Goal: Task Accomplishment & Management: Use online tool/utility

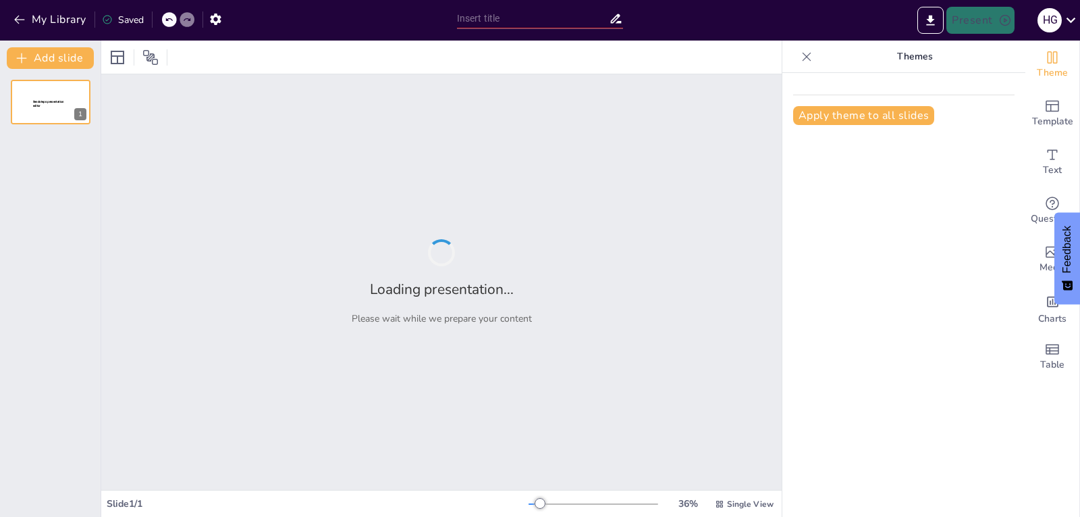
type input "Smart Cities and ICT-Driven Sustainable Infrastructure"
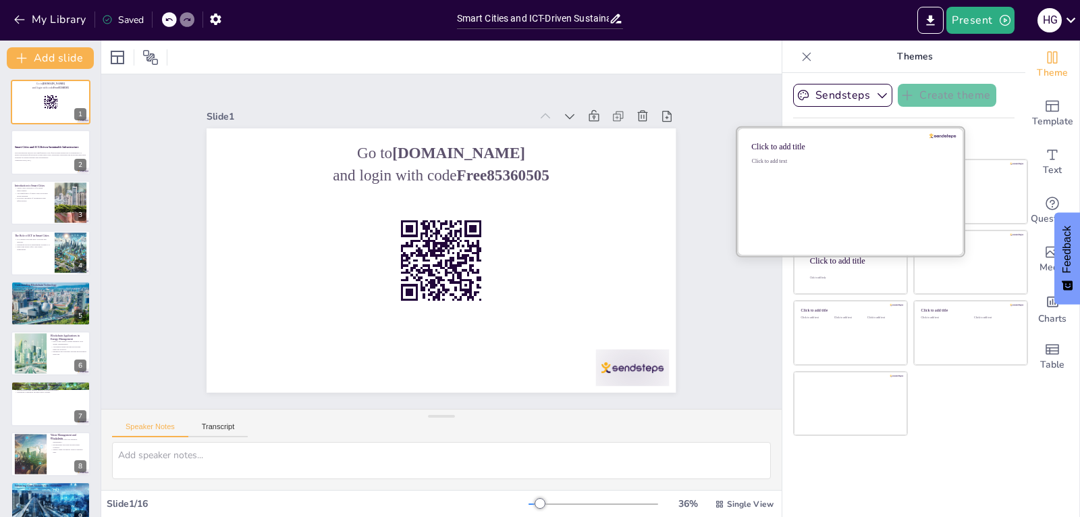
click at [831, 182] on div "Click to add text" at bounding box center [848, 200] width 193 height 84
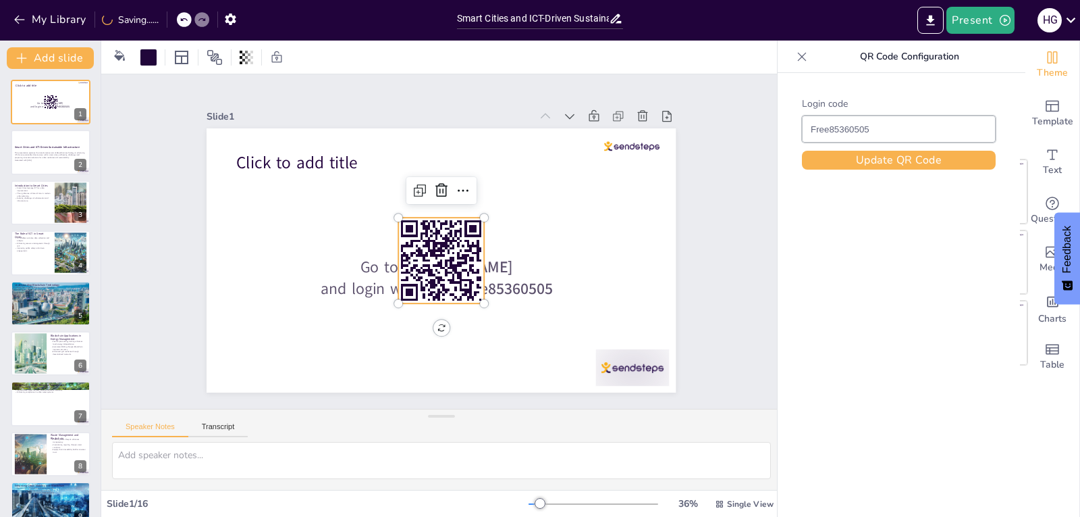
click at [459, 240] on rect at bounding box center [464, 238] width 10 height 3
checkbox input "true"
click at [214, 240] on icon at bounding box center [205, 249] width 18 height 18
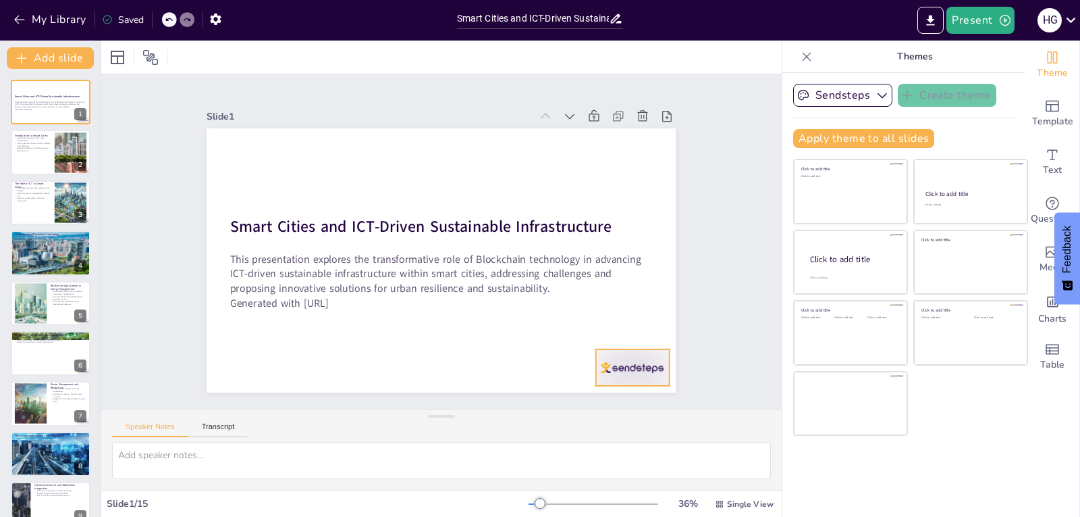
click at [489, 430] on div at bounding box center [452, 470] width 73 height 81
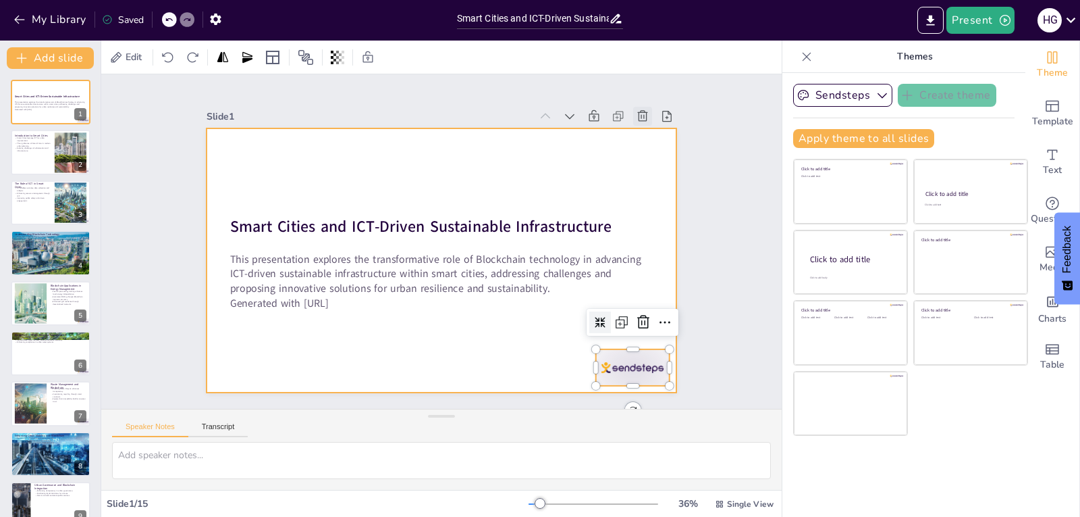
checkbox input "true"
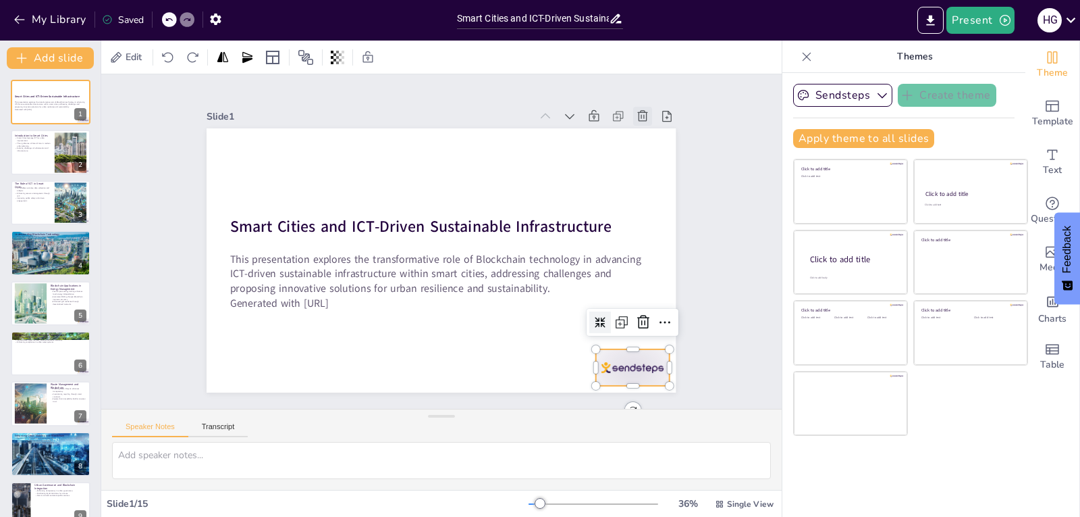
click at [415, 14] on icon at bounding box center [408, 7] width 14 height 14
type textarea "Lorem Ipsumd sit a consect adipisci el sed doeiu temporincidi ut’la etdoloremag…"
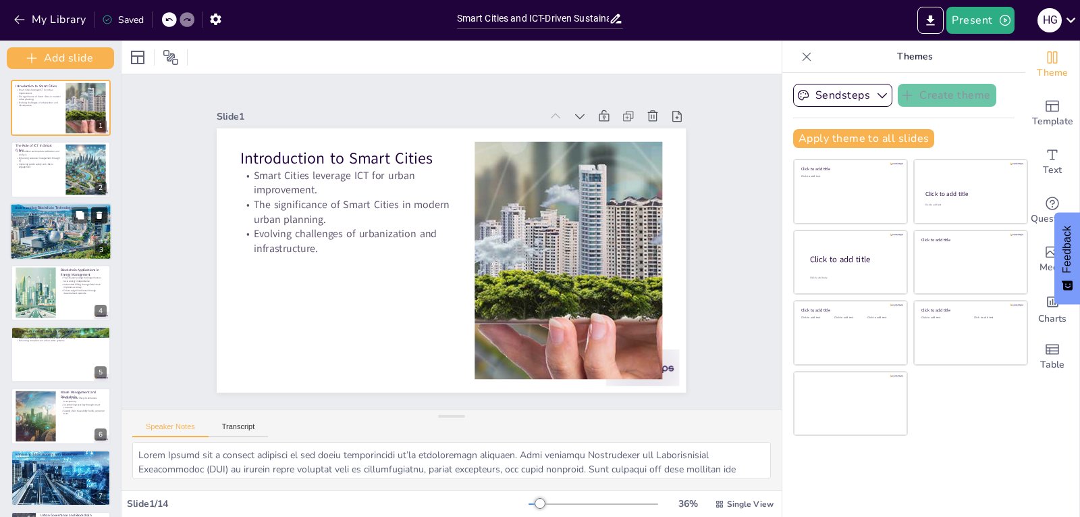
drag, startPoint x: 100, startPoint y: 176, endPoint x: 96, endPoint y: 221, distance: 45.4
click at [97, 221] on div "Add slide Introduction to Smart Cities Smart Cities leverage ICT for urban impr…" at bounding box center [61, 279] width 122 height 476
checkbox input "true"
click at [169, 15] on div at bounding box center [169, 19] width 15 height 15
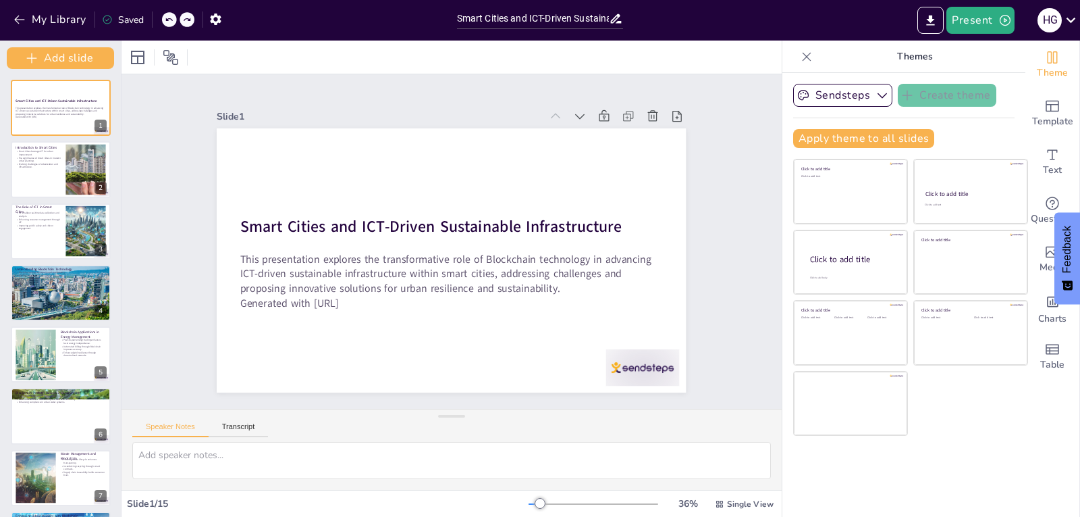
click at [169, 15] on div at bounding box center [169, 19] width 15 height 15
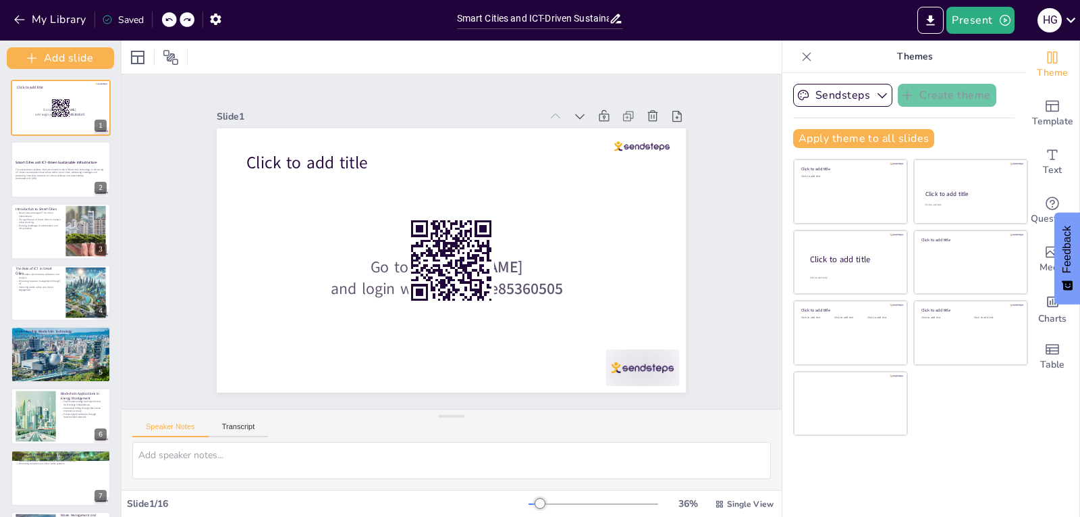
click at [169, 15] on div "My Library Saved" at bounding box center [114, 19] width 228 height 24
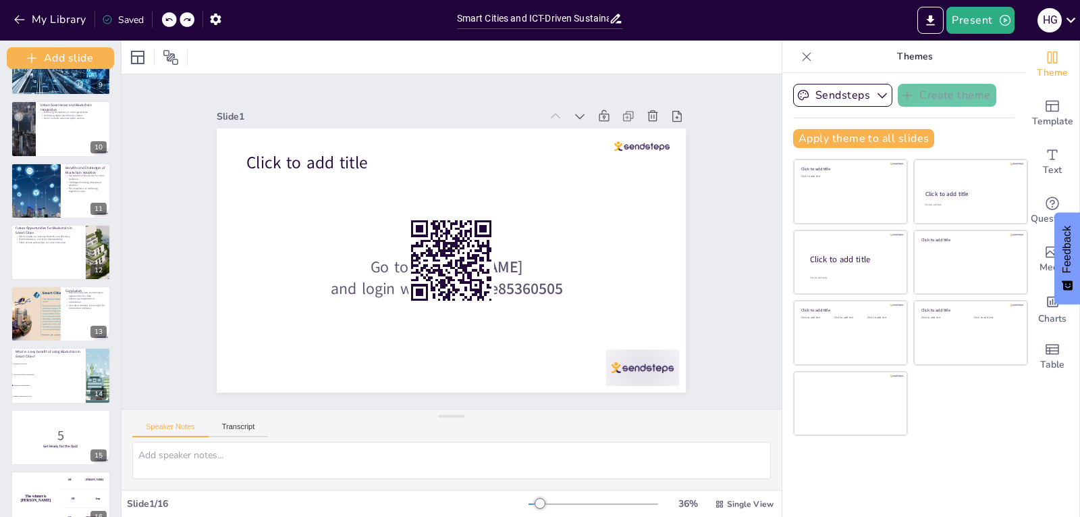
scroll to position [554, 0]
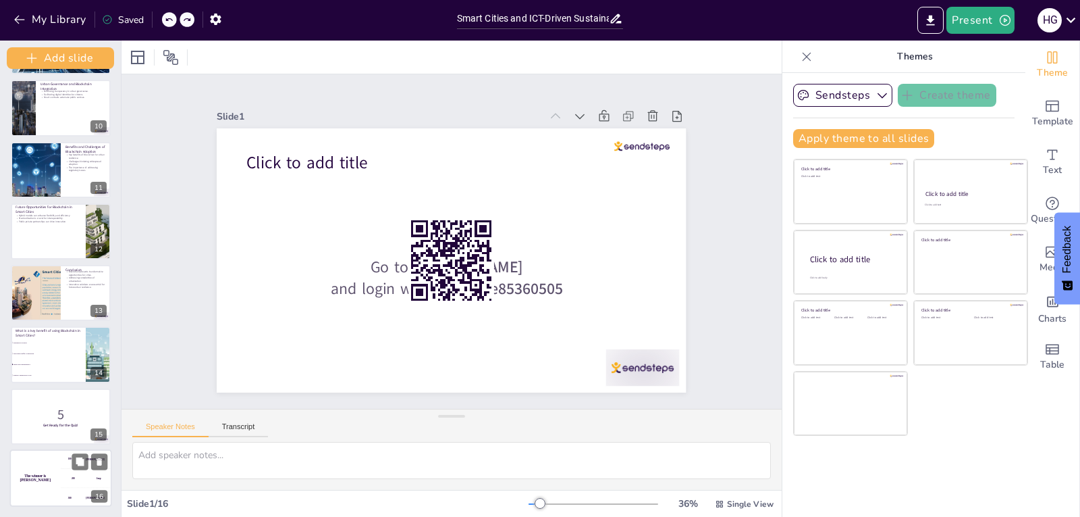
click at [84, 476] on div "200 Jaap" at bounding box center [86, 477] width 51 height 19
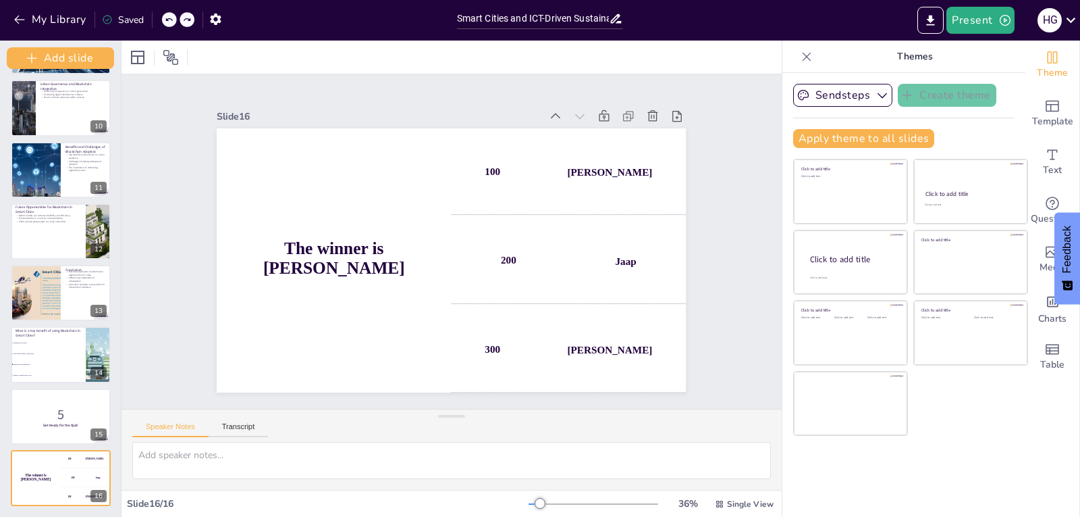
checkbox input "true"
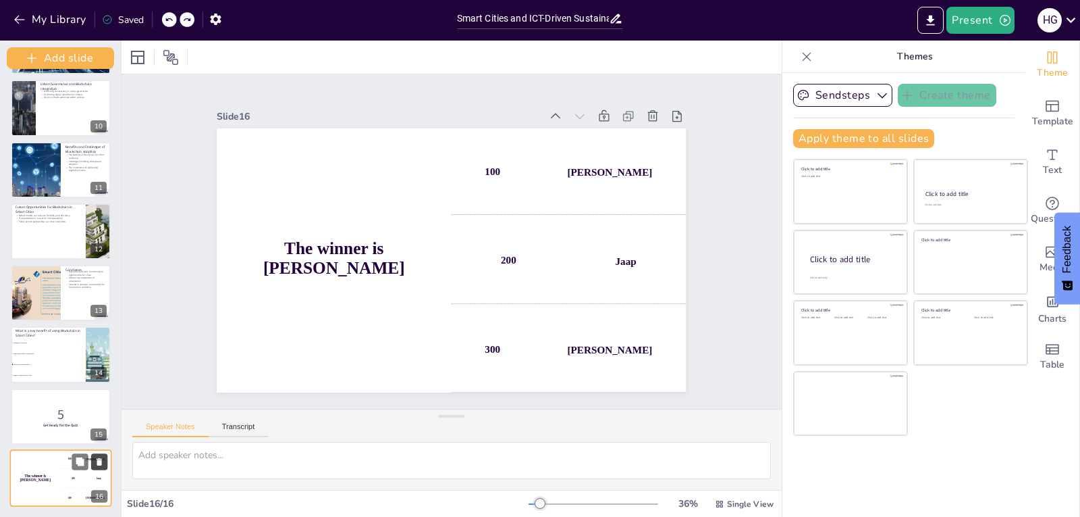
checkbox input "true"
click at [102, 467] on button at bounding box center [99, 461] width 16 height 16
checkbox input "true"
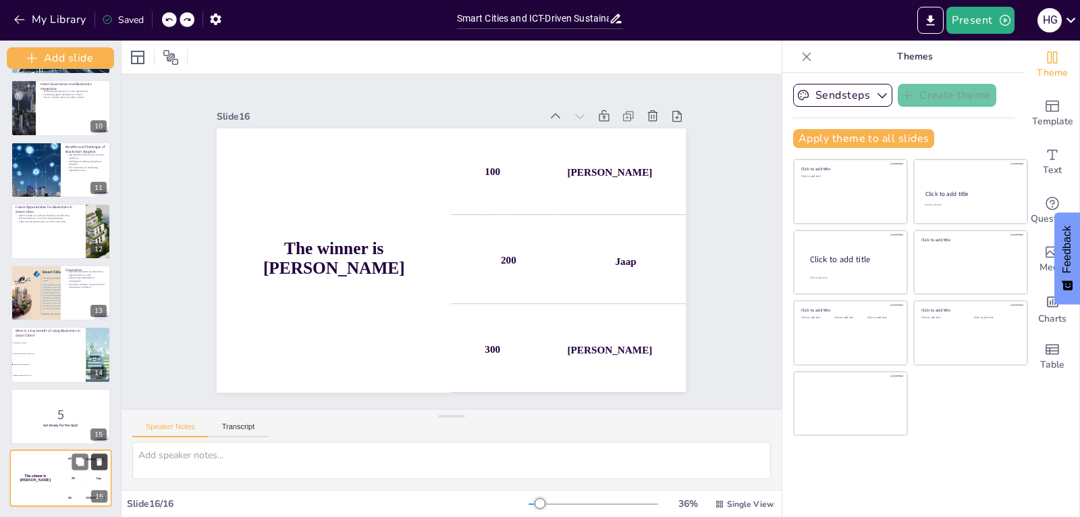
checkbox input "true"
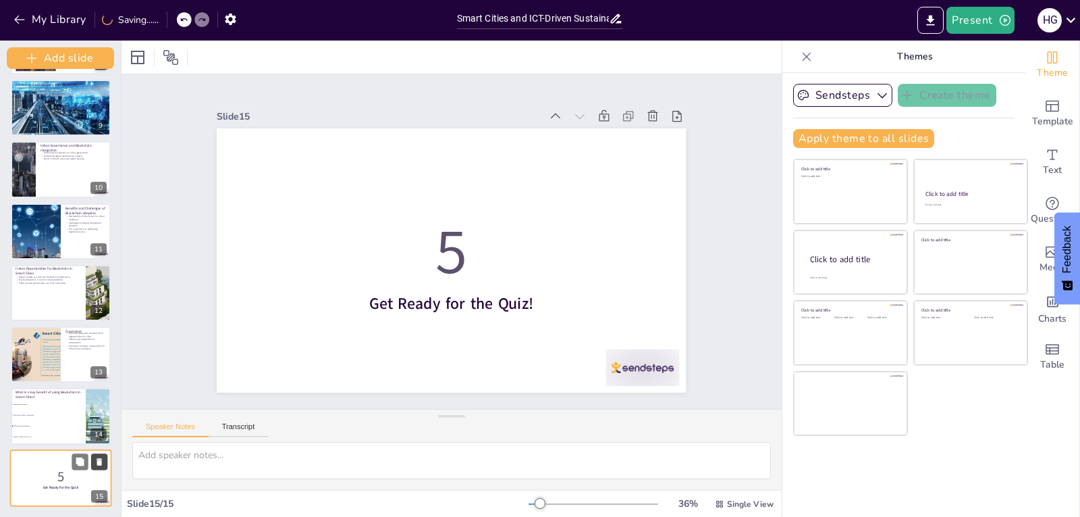
click at [101, 461] on icon at bounding box center [99, 461] width 5 height 7
type textarea "Improved transparency is a key benefit of using Blockchain in Smart Cities, as …"
checkbox input "true"
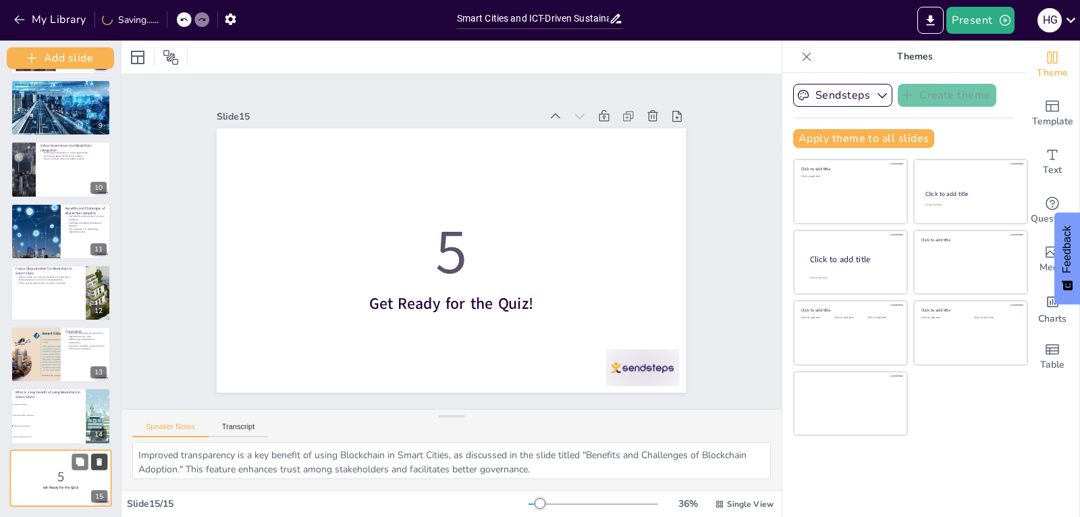
checkbox input "true"
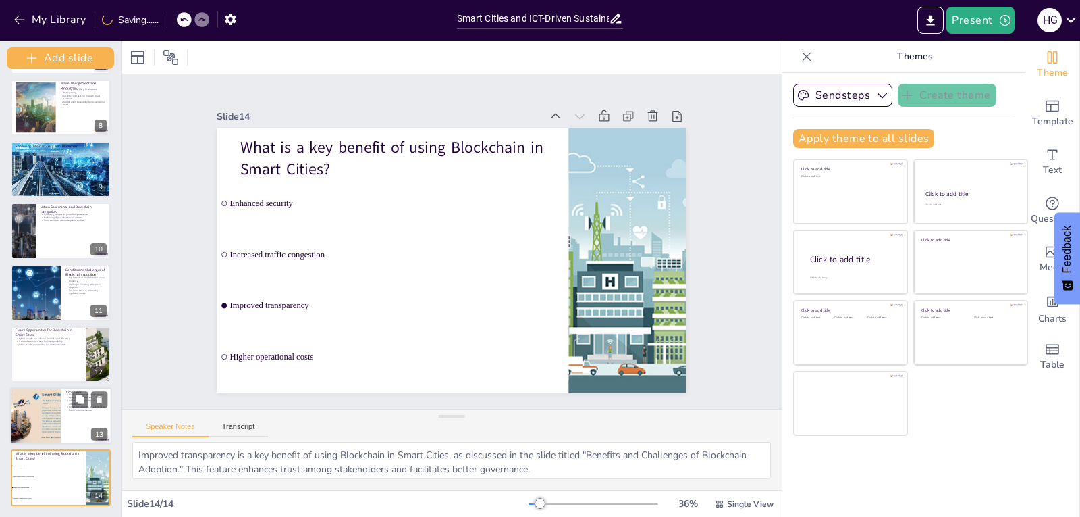
checkbox input "true"
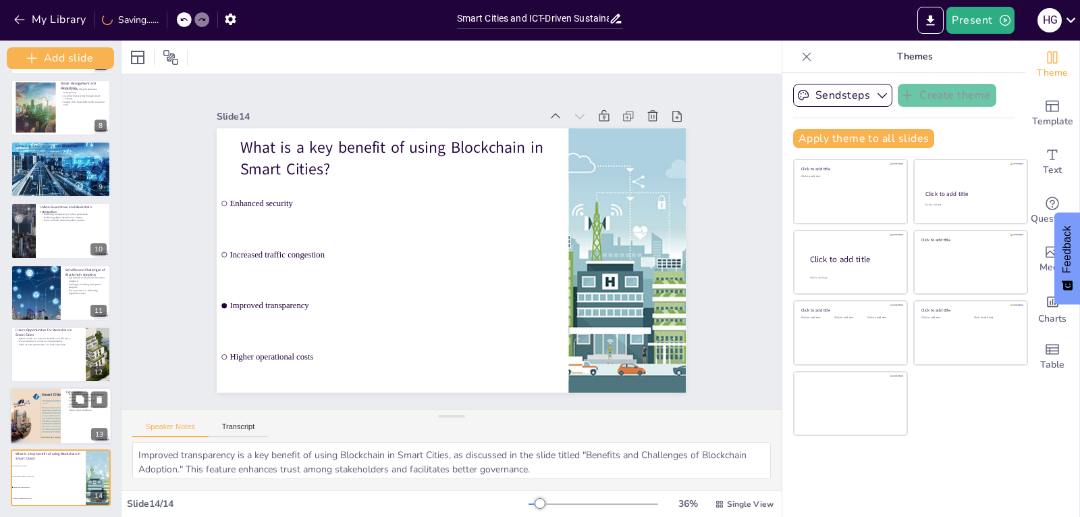
checkbox input "true"
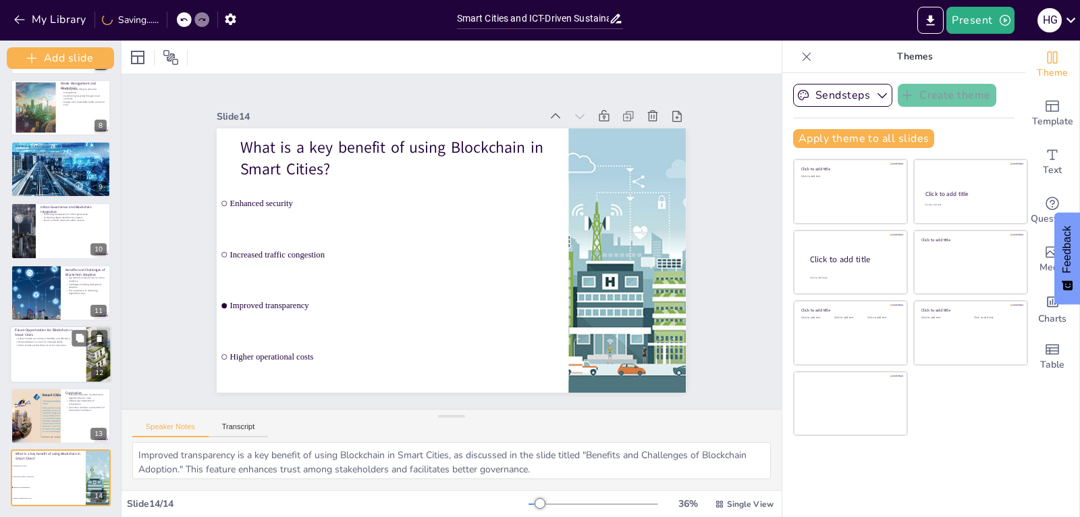
checkbox input "true"
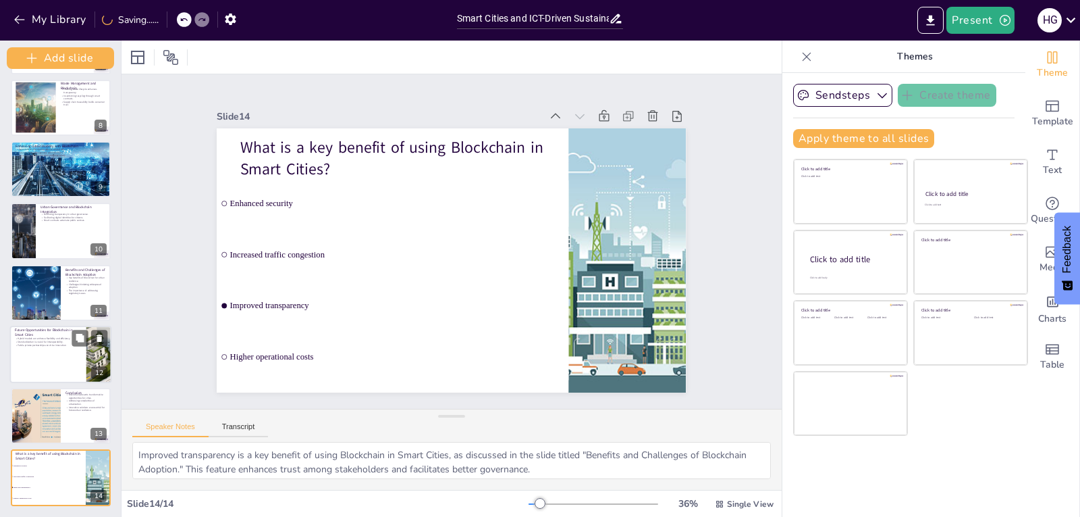
checkbox input "true"
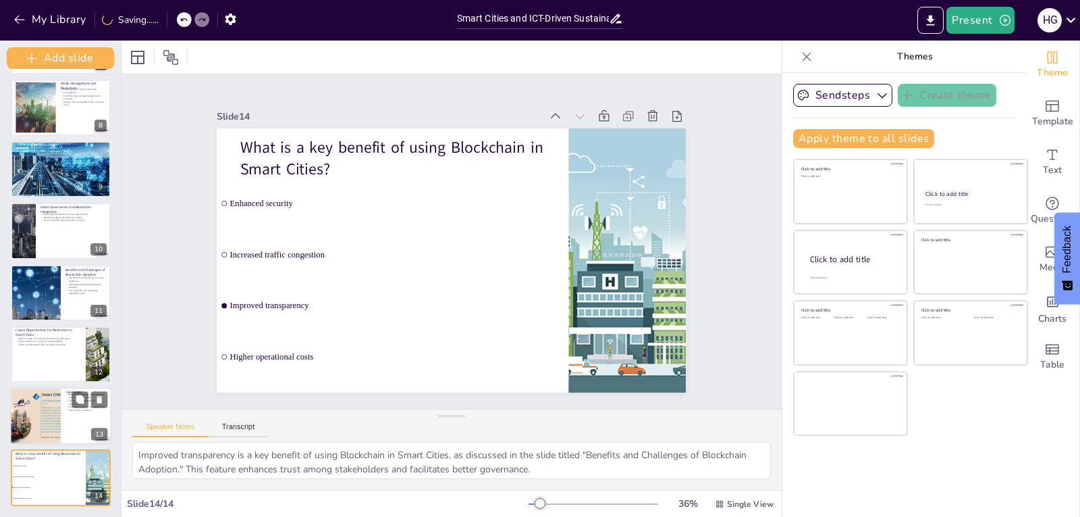
checkbox input "true"
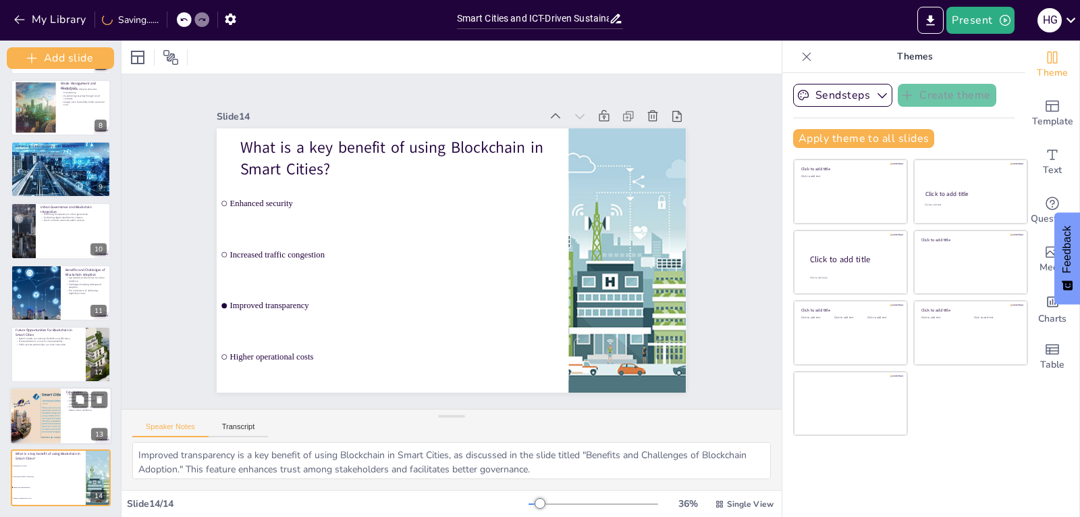
checkbox input "true"
click at [55, 404] on div at bounding box center [35, 415] width 76 height 57
type textarea "The integration of Blockchain technology offers transformative opportunities fo…"
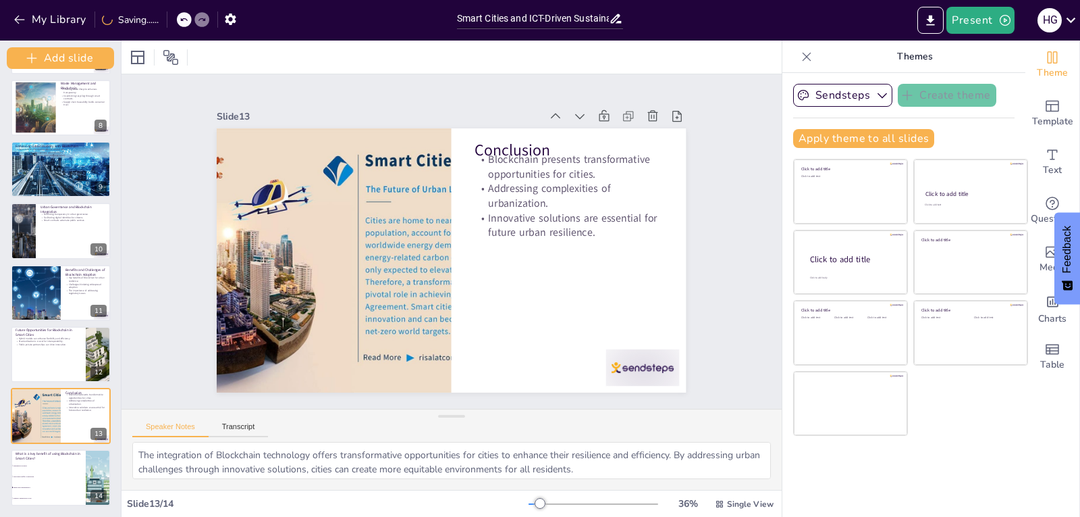
checkbox input "true"
